Goal: Task Accomplishment & Management: Manage account settings

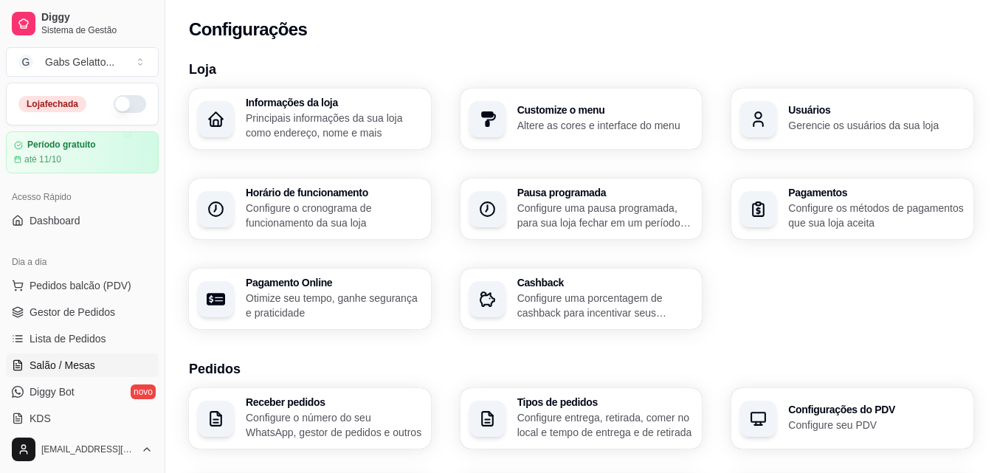
click at [93, 359] on link "Salão / Mesas" at bounding box center [82, 365] width 153 height 24
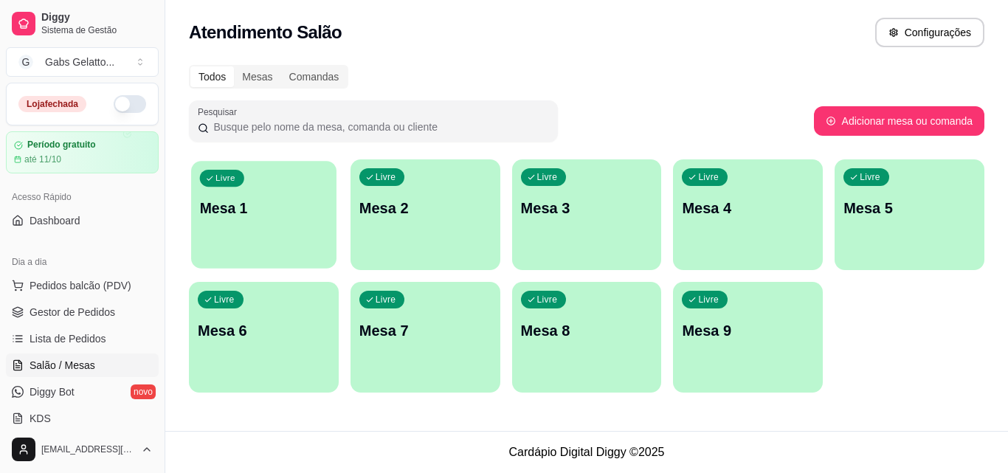
click at [263, 217] on p "Mesa 1" at bounding box center [264, 208] width 128 height 20
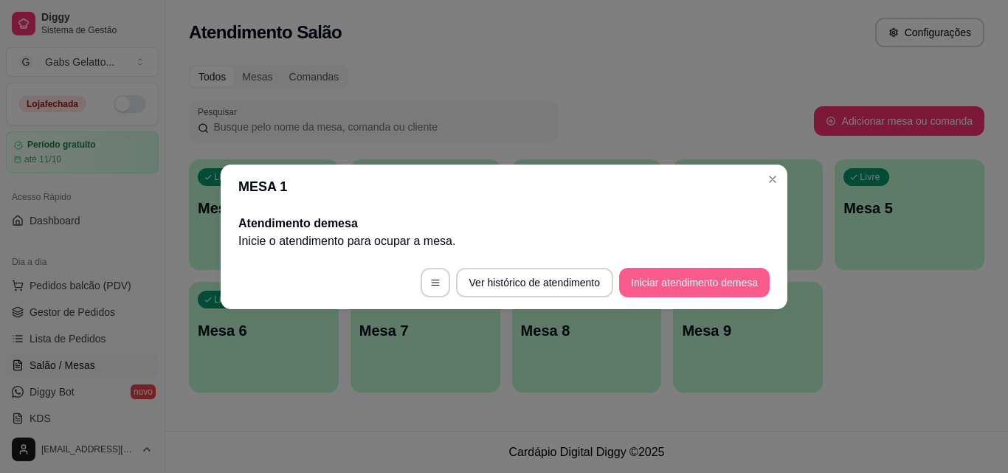
click at [699, 285] on button "Iniciar atendimento de mesa" at bounding box center [694, 283] width 150 height 30
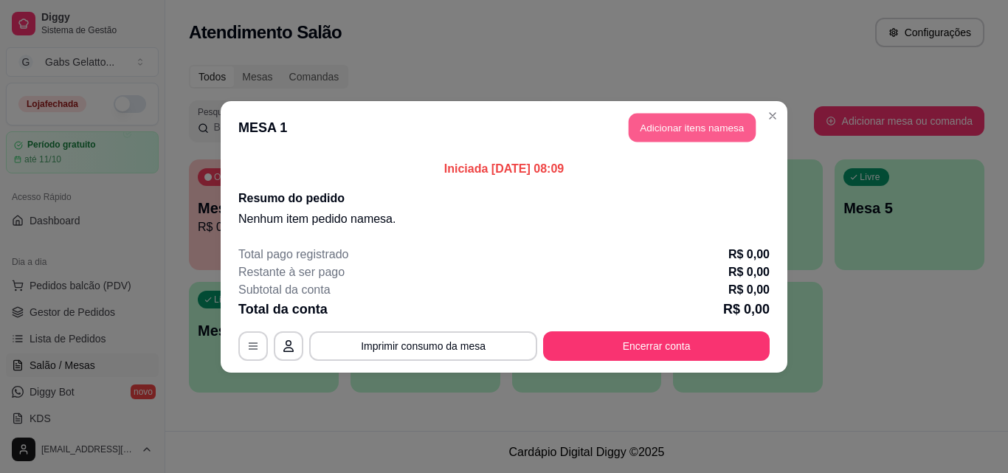
click at [691, 133] on button "Adicionar itens na mesa" at bounding box center [692, 127] width 127 height 29
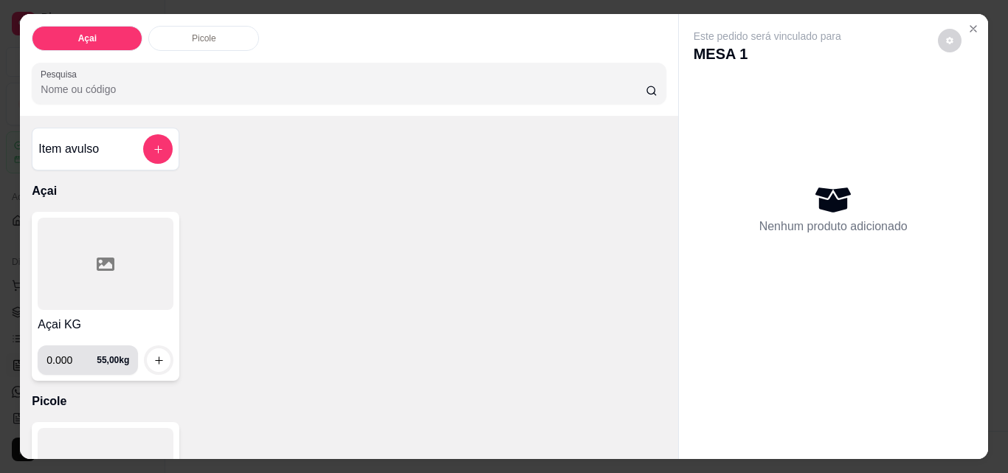
click at [69, 359] on input "0.000" at bounding box center [71, 360] width 50 height 30
type input "0.520"
click at [153, 355] on icon "increase-product-quantity" at bounding box center [158, 360] width 11 height 11
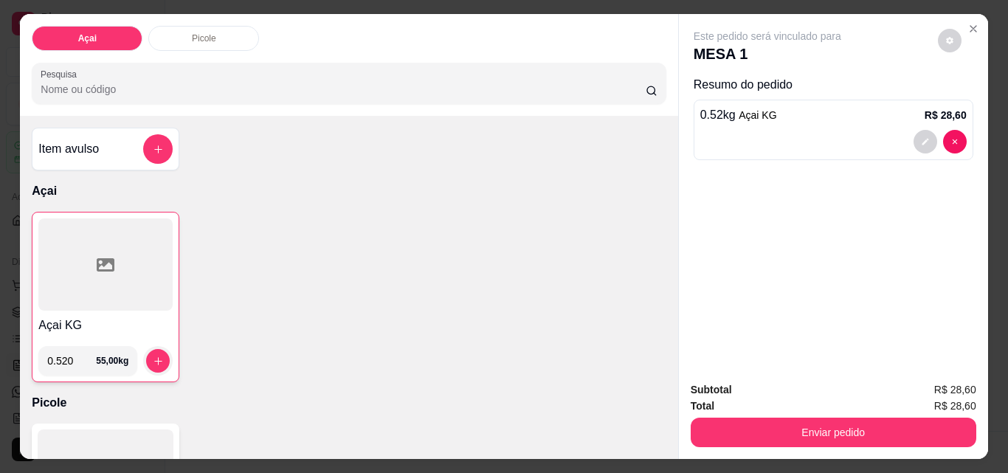
click at [269, 356] on div "Açai KG 0.520 55,00 kg" at bounding box center [349, 297] width 634 height 170
click at [158, 356] on icon "increase-product-quantity" at bounding box center [158, 361] width 11 height 11
click at [157, 356] on icon "increase-product-quantity" at bounding box center [158, 361] width 11 height 11
click at [80, 304] on div at bounding box center [105, 264] width 134 height 92
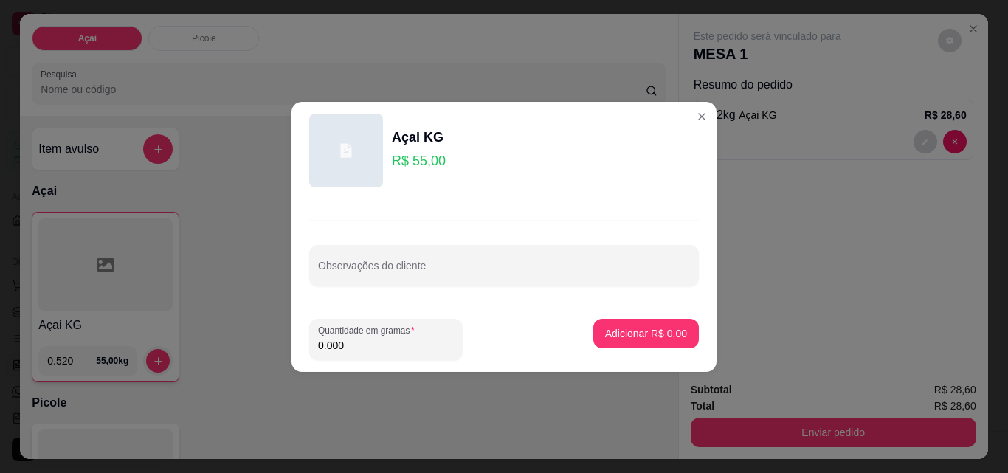
drag, startPoint x: 350, startPoint y: 339, endPoint x: 359, endPoint y: 339, distance: 8.9
click at [341, 345] on input "0.000" at bounding box center [386, 345] width 136 height 15
type input "0.250"
click at [626, 339] on p "Adicionar R$ 13,75" at bounding box center [643, 333] width 88 height 15
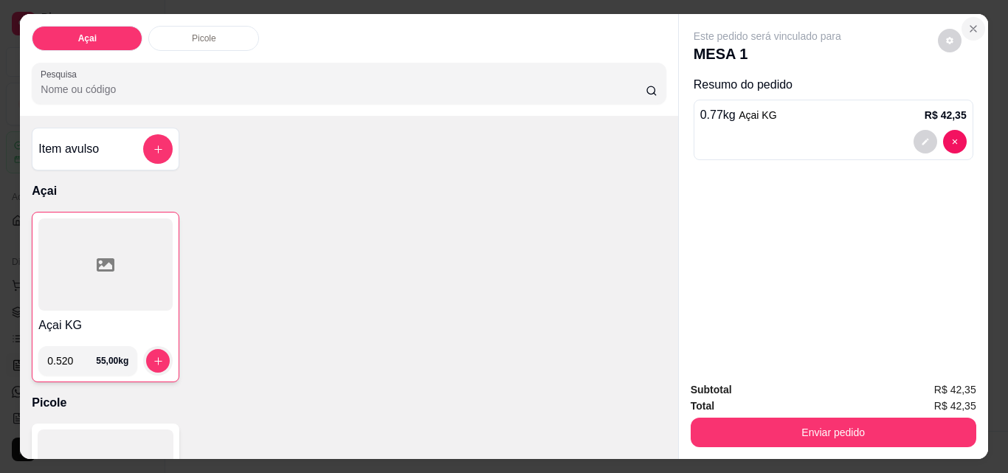
click at [975, 29] on button "Close" at bounding box center [973, 29] width 24 height 24
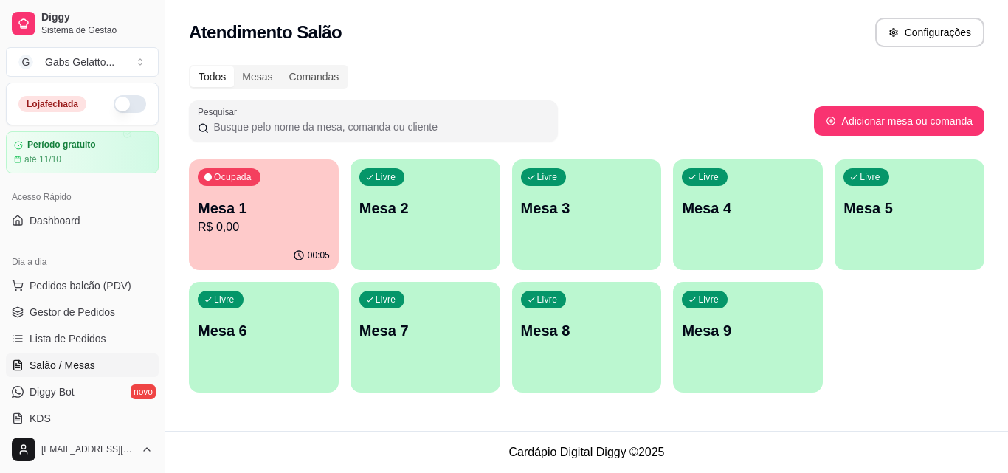
click at [257, 225] on p "R$ 0,00" at bounding box center [264, 227] width 132 height 18
click at [263, 249] on div "00:20" at bounding box center [264, 255] width 150 height 29
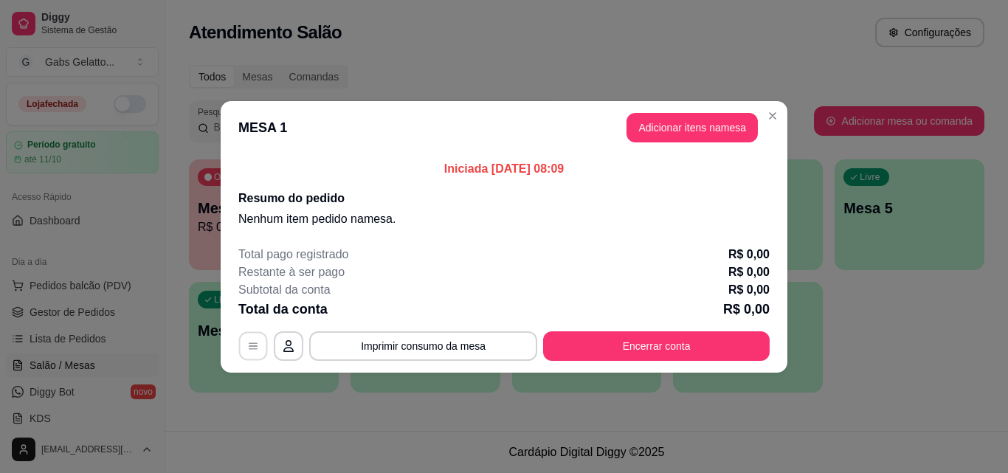
click at [249, 351] on icon "button" at bounding box center [253, 346] width 12 height 12
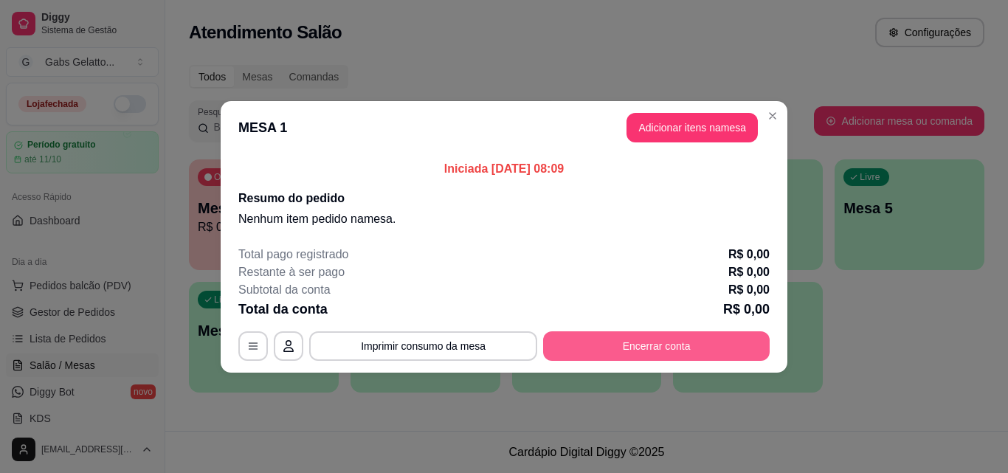
click at [652, 350] on button "Encerrar conta" at bounding box center [656, 346] width 226 height 30
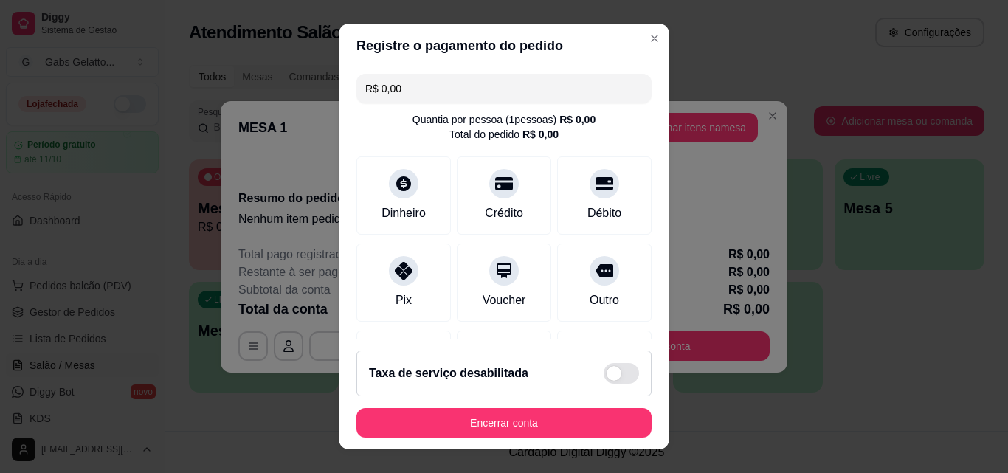
click at [513, 439] on footer "Taxa de serviço desabilitada Encerrar conta" at bounding box center [504, 394] width 330 height 111
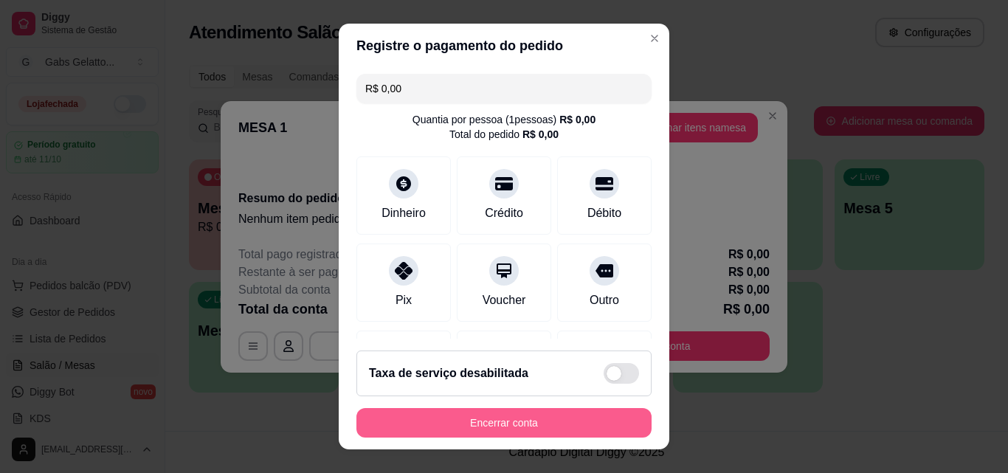
click at [513, 425] on button "Encerrar conta" at bounding box center [503, 423] width 295 height 30
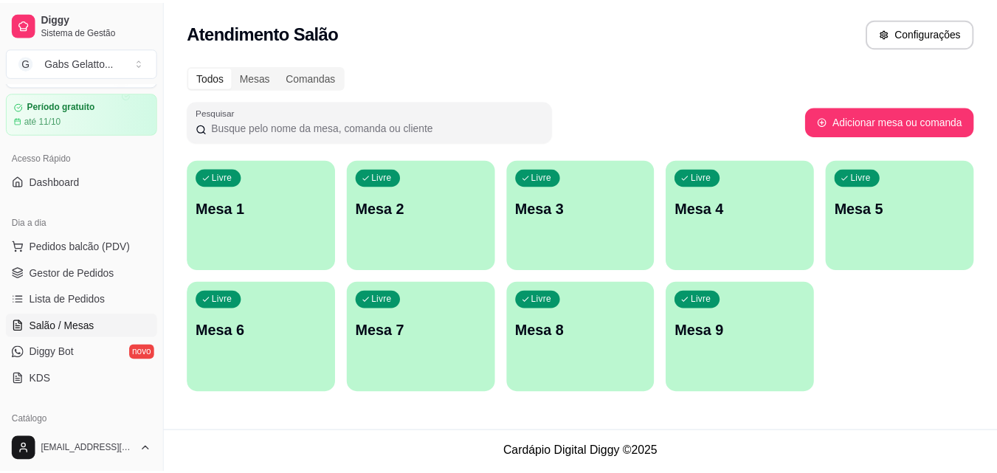
scroll to position [74, 0]
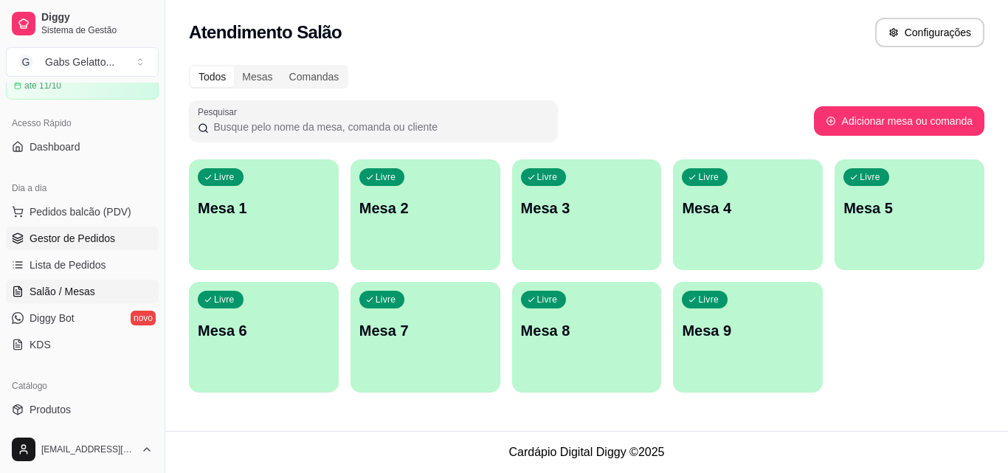
click at [83, 238] on span "Gestor de Pedidos" at bounding box center [73, 238] width 86 height 15
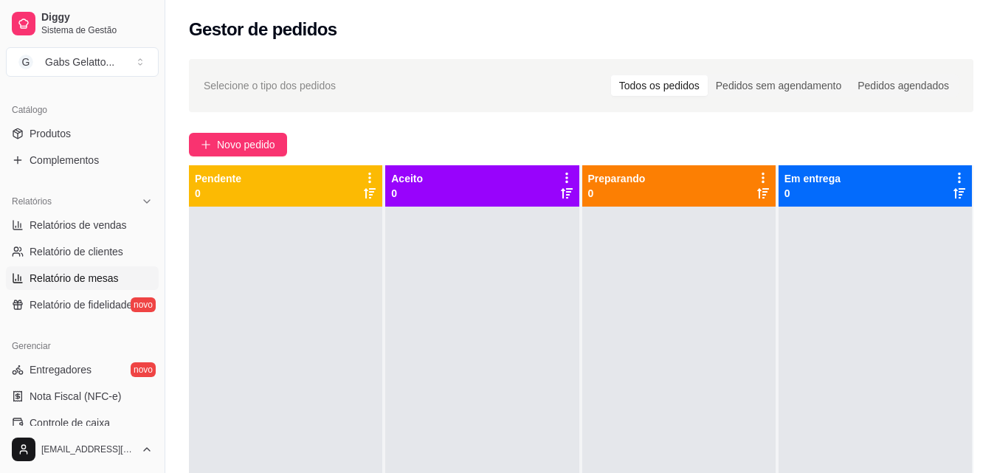
scroll to position [369, 0]
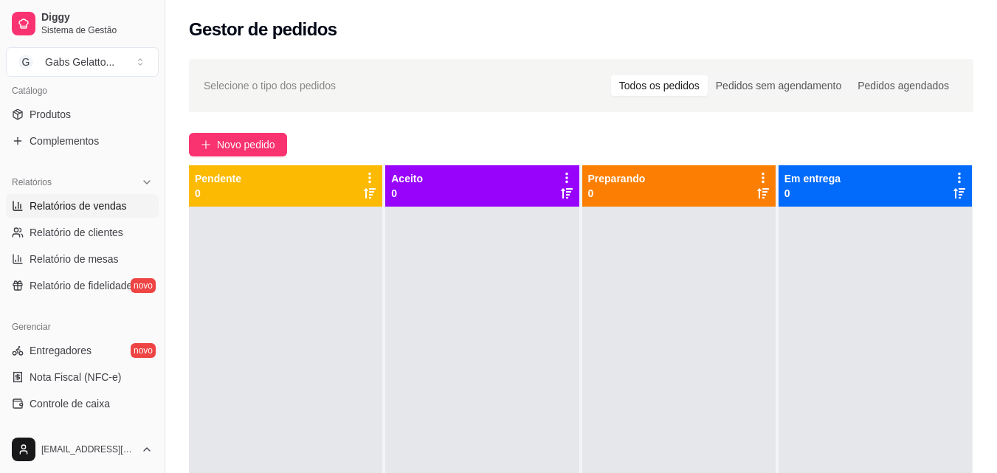
click at [82, 206] on span "Relatórios de vendas" at bounding box center [78, 205] width 97 height 15
select select "ALL"
select select "0"
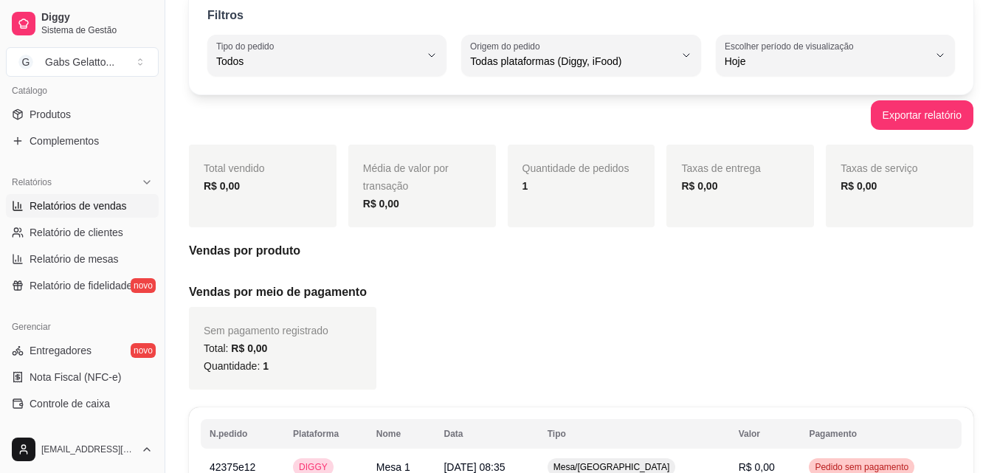
scroll to position [187, 0]
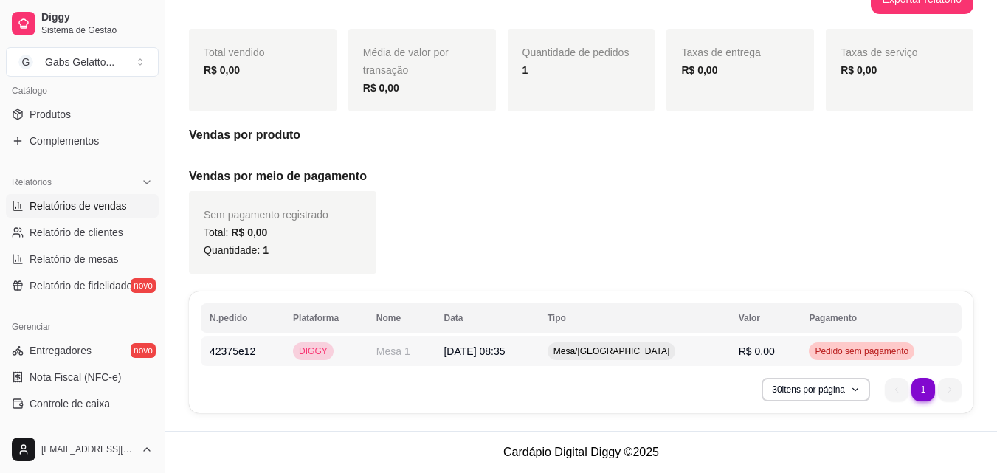
click at [423, 360] on td "Mesa 1" at bounding box center [401, 351] width 68 height 30
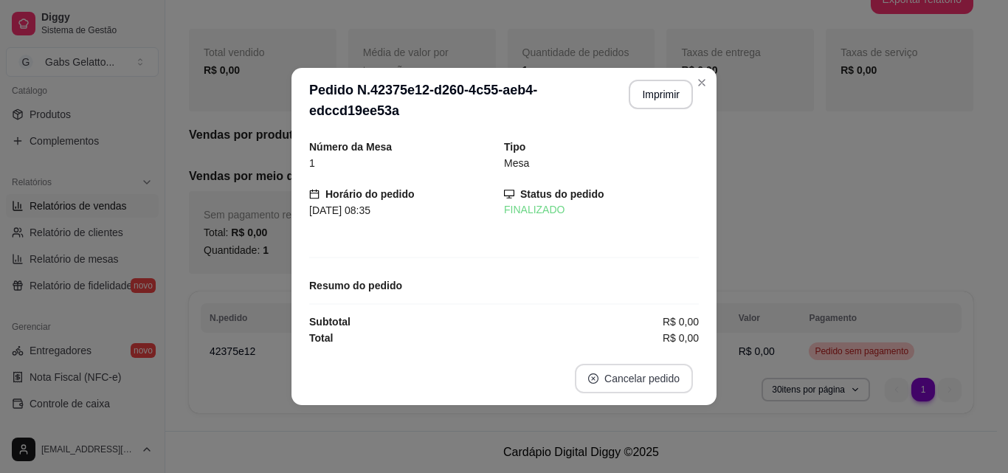
click at [617, 378] on button "Cancelar pedido" at bounding box center [634, 379] width 118 height 30
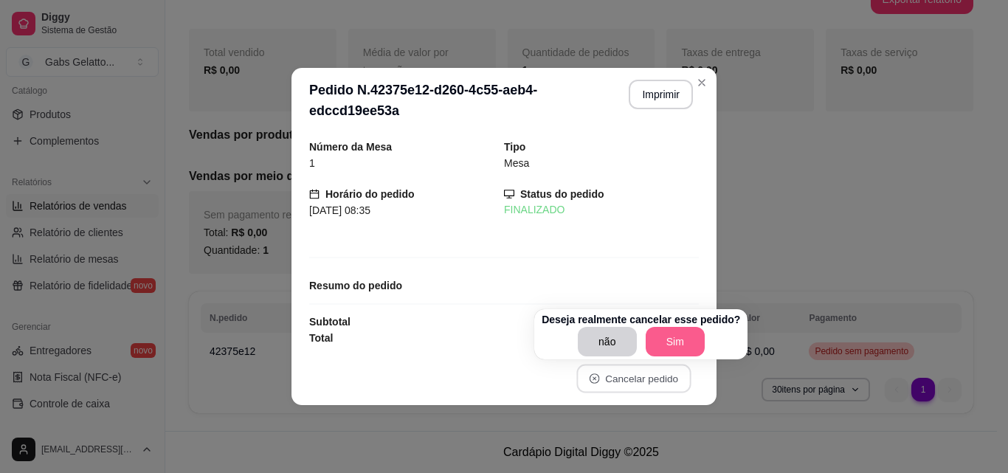
click at [672, 342] on button "Sim" at bounding box center [675, 342] width 59 height 30
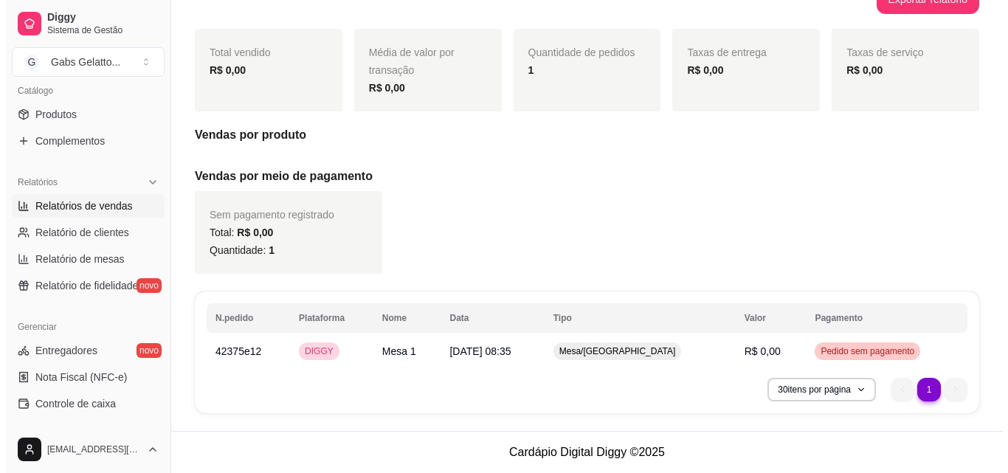
scroll to position [0, 0]
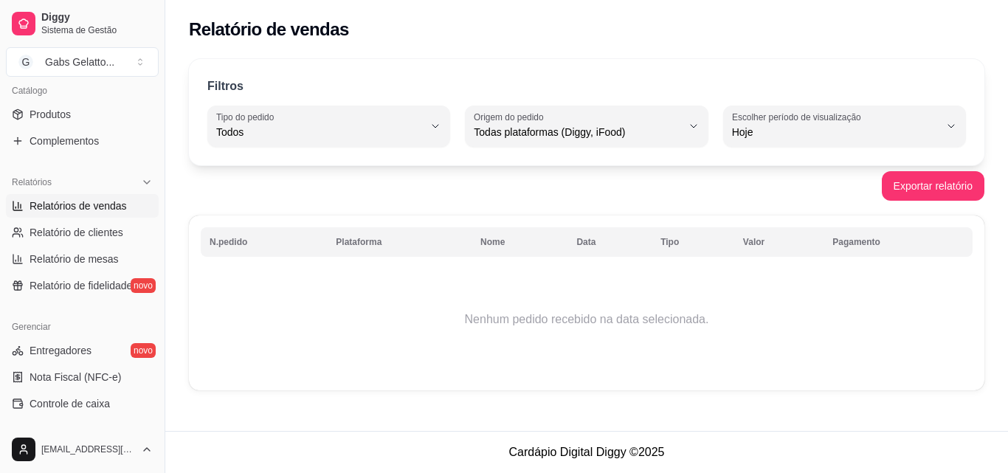
click at [584, 325] on td "Nenhum pedido recebido na data selecionada." at bounding box center [587, 319] width 772 height 118
